Goal: Task Accomplishment & Management: Manage account settings

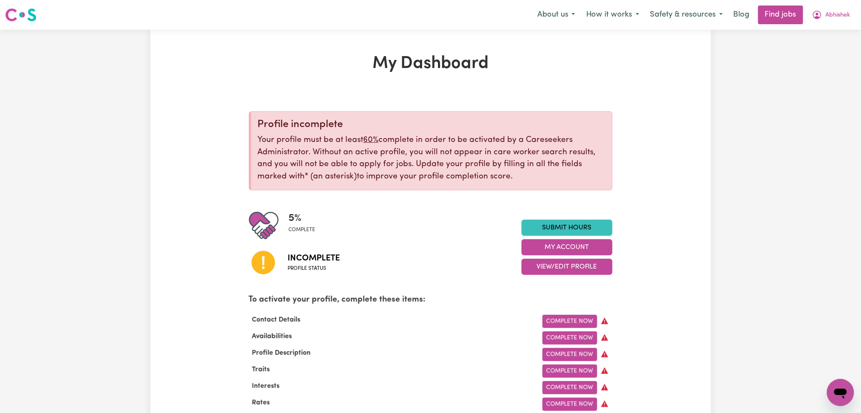
drag, startPoint x: 823, startPoint y: 24, endPoint x: 802, endPoint y: 49, distance: 32.0
click at [821, 25] on nav "Menu About us How it works Safety & resources Blog Find jobs Abhishek" at bounding box center [430, 15] width 861 height 30
click at [828, 17] on span "Abhishek" at bounding box center [838, 15] width 25 height 9
click at [816, 70] on link "Logout" at bounding box center [822, 65] width 67 height 16
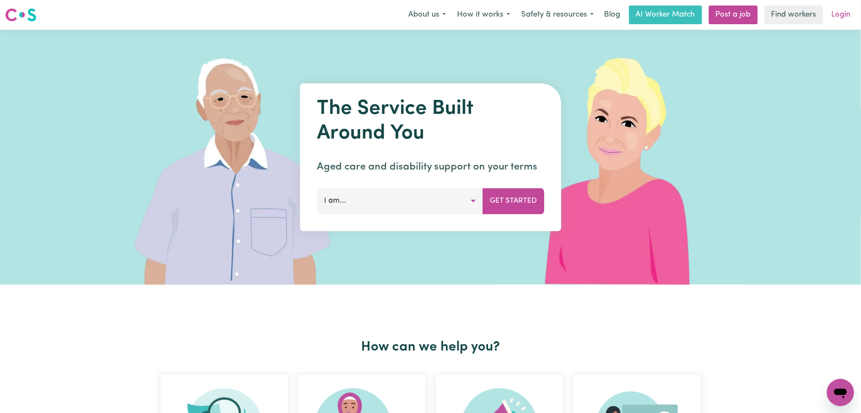
click at [843, 17] on link "Login" at bounding box center [841, 15] width 29 height 19
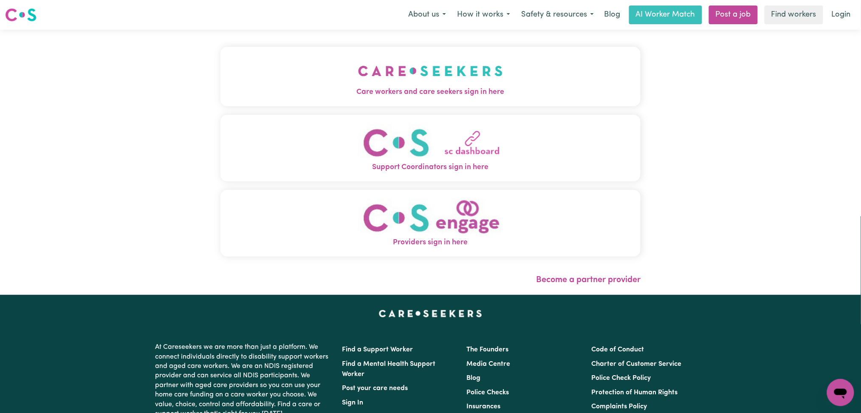
click at [362, 81] on img "Care workers and care seekers sign in here" at bounding box center [430, 70] width 145 height 31
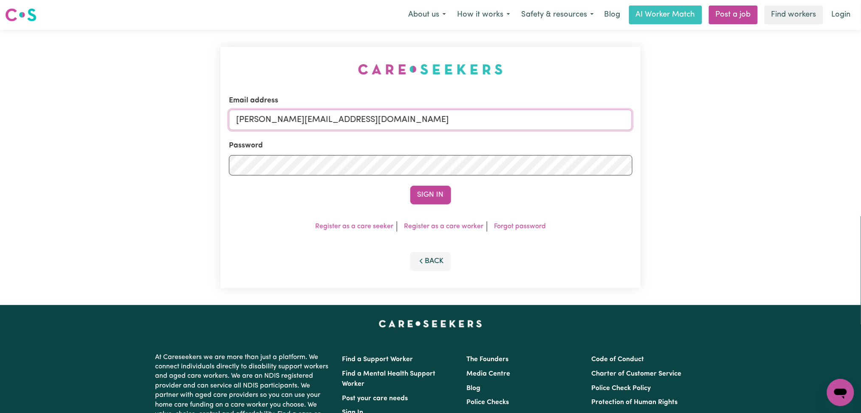
click at [372, 116] on input "[PERSON_NAME][EMAIL_ADDRESS][DOMAIN_NAME]" at bounding box center [431, 120] width 404 height 20
drag, startPoint x: 278, startPoint y: 119, endPoint x: 452, endPoint y: 119, distance: 174.2
click at [452, 119] on input "Superuser~[EMAIL_ADDRESS][DOMAIN_NAME]" at bounding box center [431, 120] width 404 height 20
type input "Superuser~[DOMAIN_NAME][EMAIL_ADDRESS][DOMAIN_NAME]"
click at [426, 195] on button "Sign In" at bounding box center [430, 195] width 41 height 19
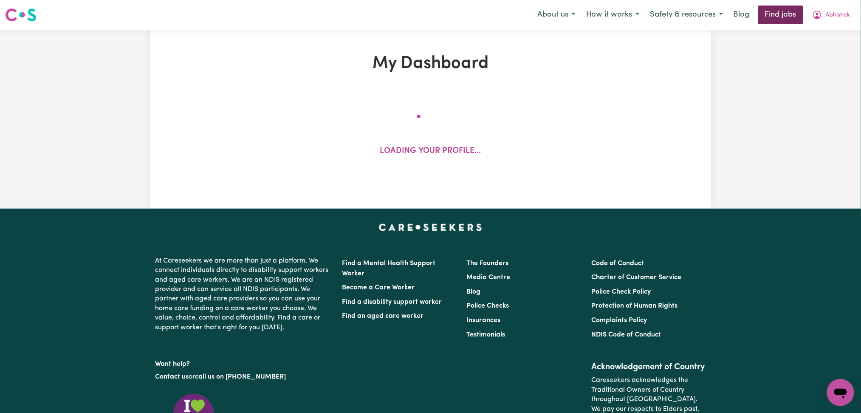
click at [778, 22] on link "Find jobs" at bounding box center [780, 15] width 45 height 19
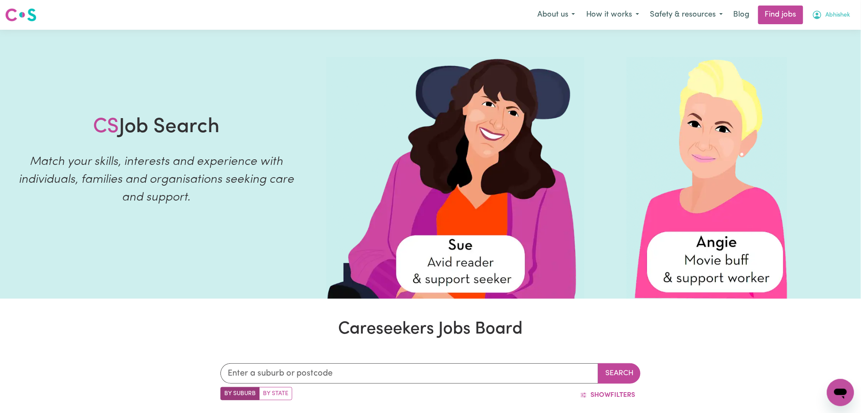
click at [844, 18] on span "Abhishek" at bounding box center [838, 15] width 25 height 9
click at [821, 60] on link "Logout" at bounding box center [822, 65] width 67 height 16
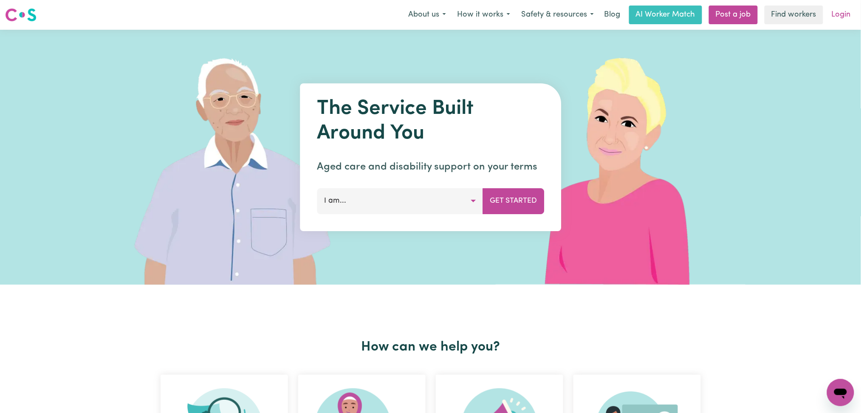
click at [834, 8] on link "Login" at bounding box center [841, 15] width 29 height 19
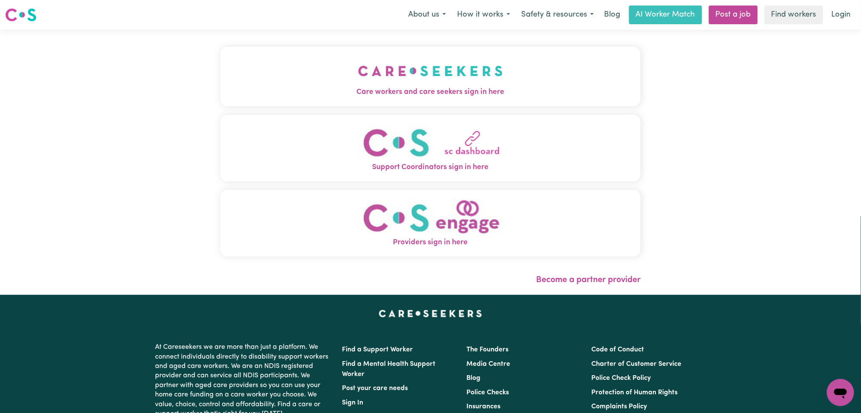
click at [221, 117] on button "Support Coordinators sign in here" at bounding box center [431, 148] width 421 height 67
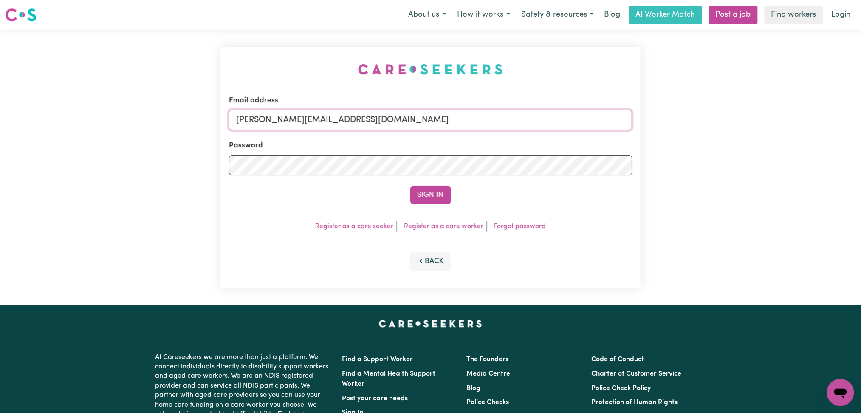
click at [352, 110] on input "[PERSON_NAME][EMAIL_ADDRESS][DOMAIN_NAME]" at bounding box center [431, 120] width 404 height 20
drag, startPoint x: 281, startPoint y: 119, endPoint x: 502, endPoint y: 119, distance: 220.9
click at [502, 119] on input "Superuser~[EMAIL_ADDRESS][DOMAIN_NAME]" at bounding box center [431, 120] width 404 height 20
type input "Superuser~[EMAIL_ADDRESS][DOMAIN_NAME]"
drag, startPoint x: 432, startPoint y: 199, endPoint x: 418, endPoint y: 68, distance: 131.2
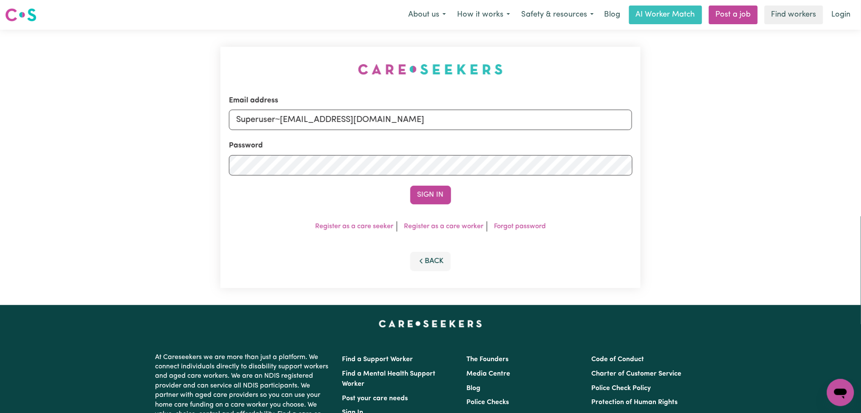
click at [431, 198] on button "Sign In" at bounding box center [430, 195] width 41 height 19
